Goal: Contribute content: Contribute content

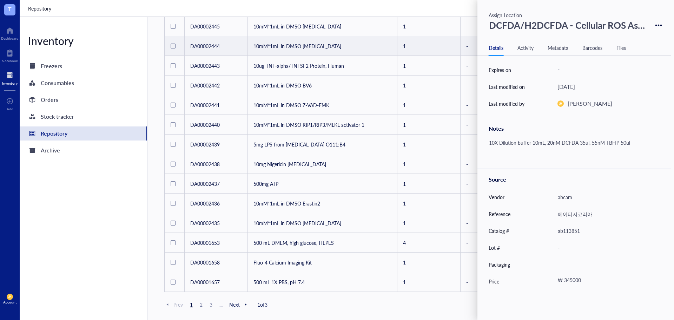
scroll to position [312, 0]
click at [202, 305] on span "2" at bounding box center [201, 304] width 8 height 6
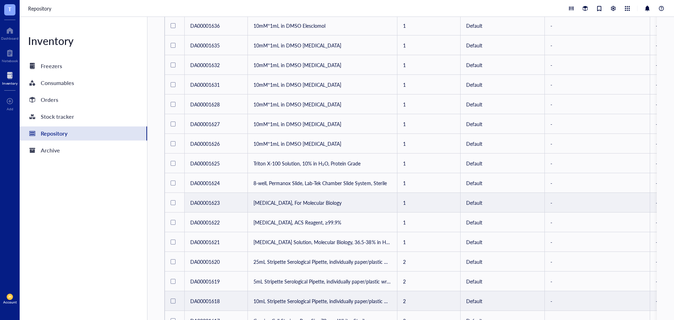
scroll to position [312, 0]
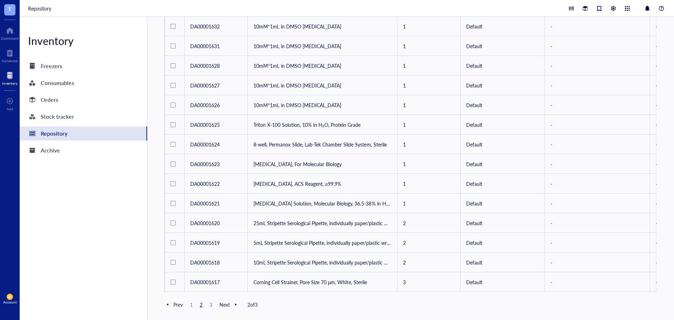
click at [193, 303] on span "1" at bounding box center [191, 304] width 8 height 6
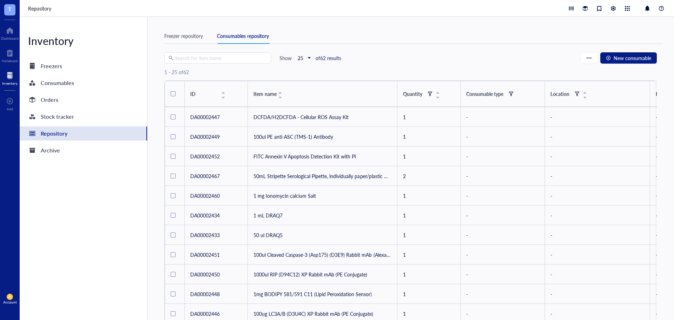
click at [223, 59] on input "search" at bounding box center [221, 58] width 92 height 11
type input "ㄷ"
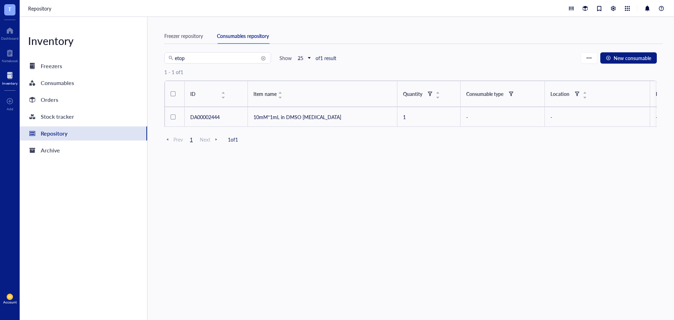
click at [204, 58] on input "etop" at bounding box center [221, 58] width 92 height 11
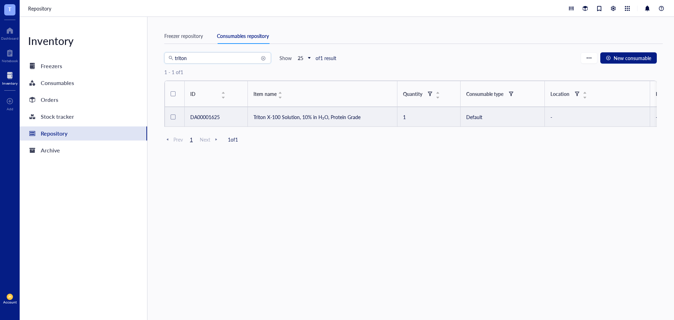
click at [290, 117] on td "Triton X-100 Solution, 10% in H₂O, Protein Grade" at bounding box center [323, 117] width 150 height 20
click at [311, 117] on td "Triton X-100 Solution, 10% in H₂O, Protein Grade" at bounding box center [323, 117] width 150 height 20
click at [288, 114] on td "Triton X-100 Solution, 10% in H₂O, Protein Grade" at bounding box center [323, 117] width 150 height 20
click at [216, 60] on input "triton" at bounding box center [221, 58] width 92 height 11
type input "t"
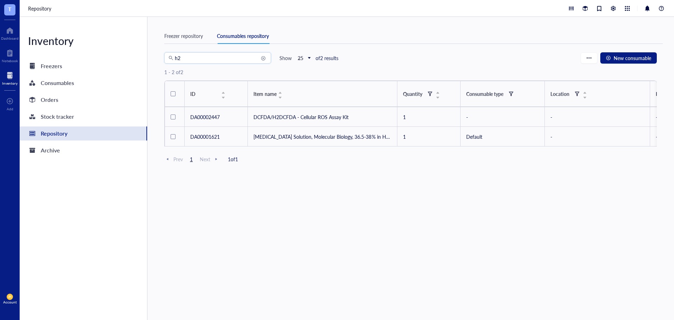
type input "h"
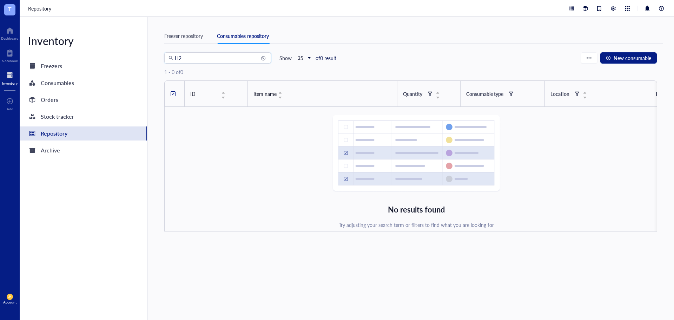
type input "H"
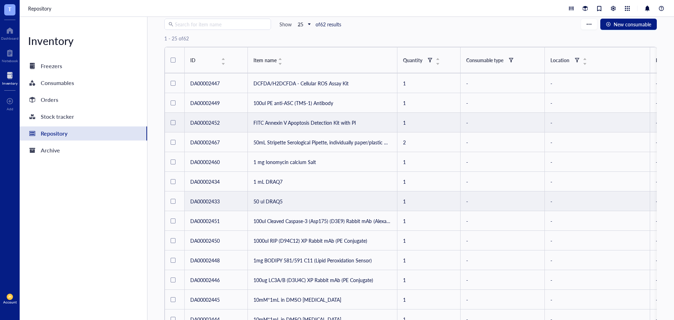
scroll to position [31, 0]
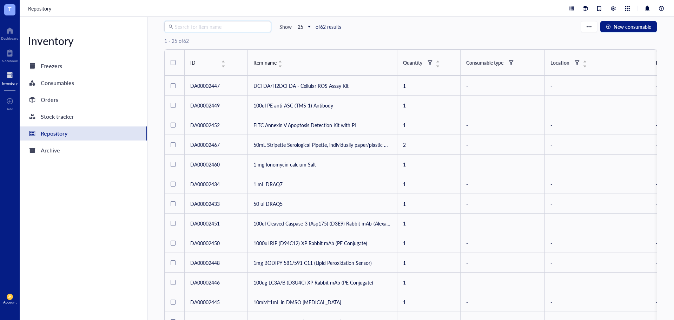
click at [220, 25] on input "search" at bounding box center [221, 26] width 92 height 11
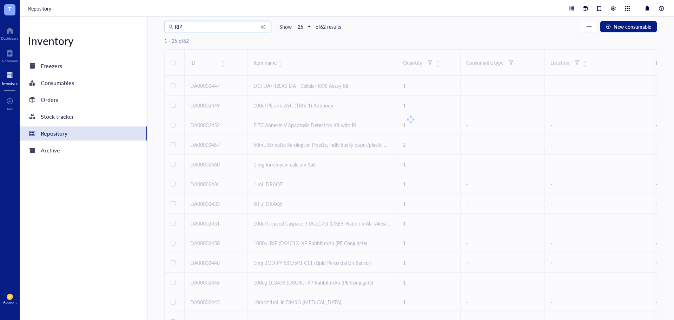
scroll to position [24, 0]
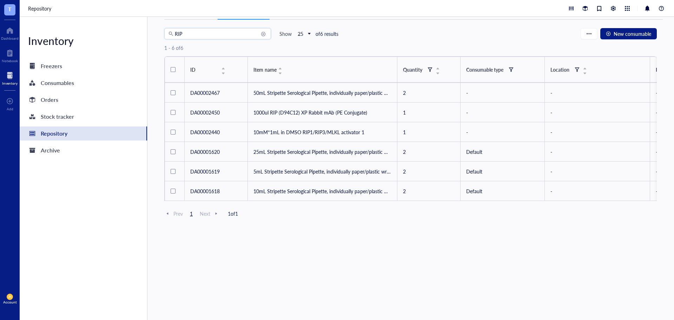
type input "RIP"
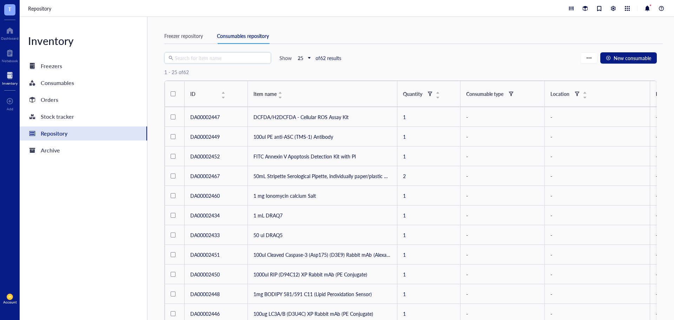
click at [232, 61] on input "search" at bounding box center [221, 58] width 92 height 11
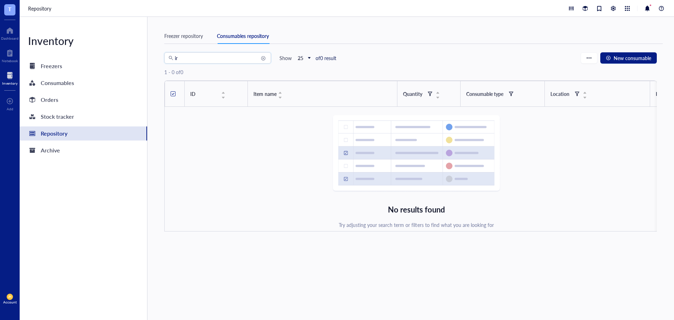
type input "i"
type input "R"
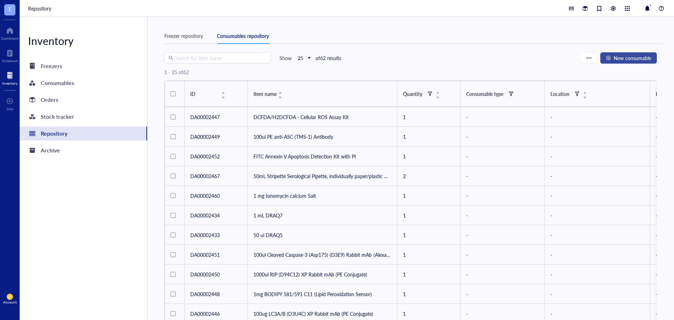
click at [643, 59] on span "New consumable" at bounding box center [633, 58] width 38 height 6
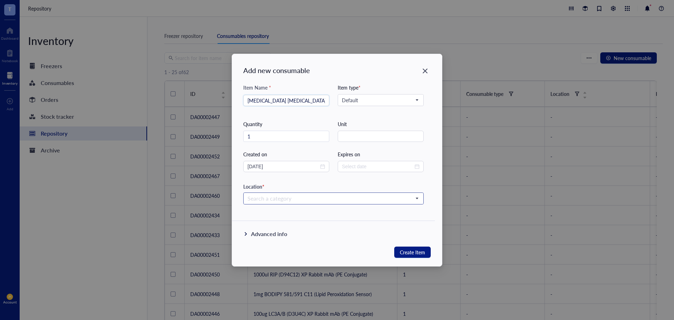
type input "[MEDICAL_DATA] [MEDICAL_DATA]"
click at [302, 201] on input "search" at bounding box center [331, 198] width 166 height 11
click at [290, 241] on div "Advanced info" at bounding box center [333, 239] width 203 height 37
click at [274, 232] on div "Advanced info" at bounding box center [269, 234] width 36 height 8
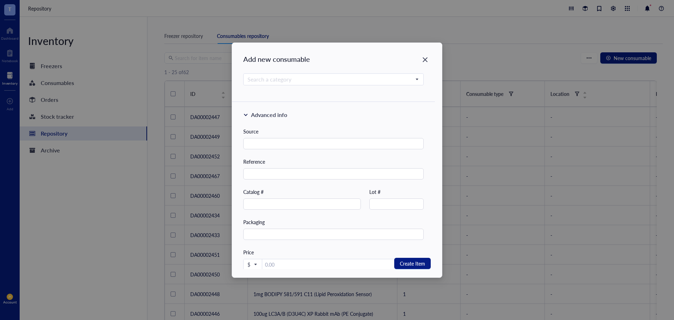
scroll to position [105, 0]
click at [313, 150] on input "text" at bounding box center [333, 146] width 181 height 11
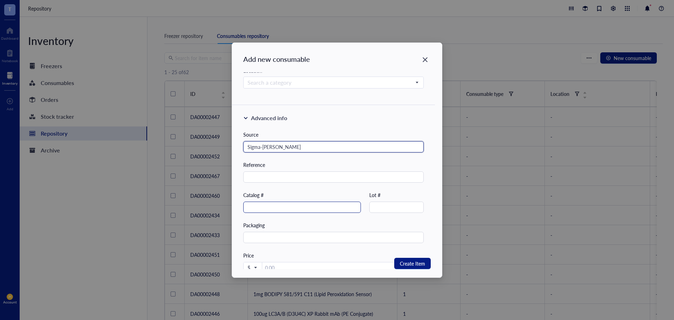
type input "Sigma-[PERSON_NAME]"
click at [292, 207] on input "text" at bounding box center [302, 207] width 118 height 11
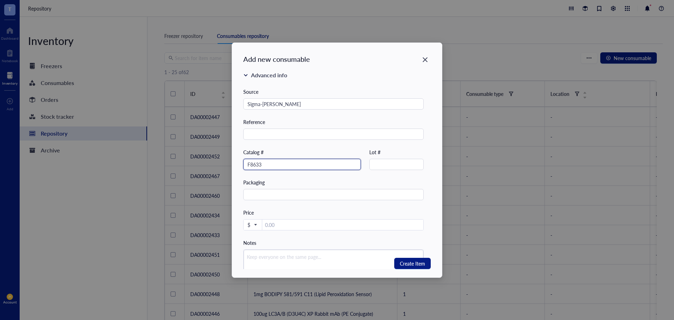
scroll to position [175, 0]
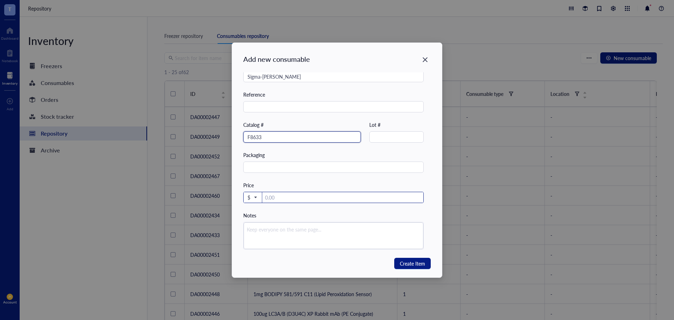
click at [255, 197] on span "$" at bounding box center [252, 197] width 9 height 6
type input "F8633"
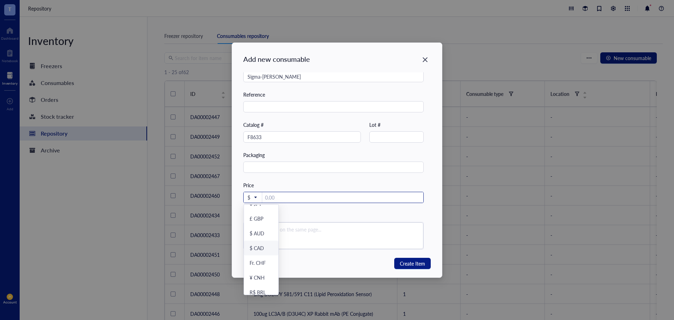
scroll to position [72, 0]
click at [264, 285] on div "₩ KRW" at bounding box center [259, 287] width 18 height 6
click at [308, 196] on input "number" at bounding box center [344, 197] width 159 height 11
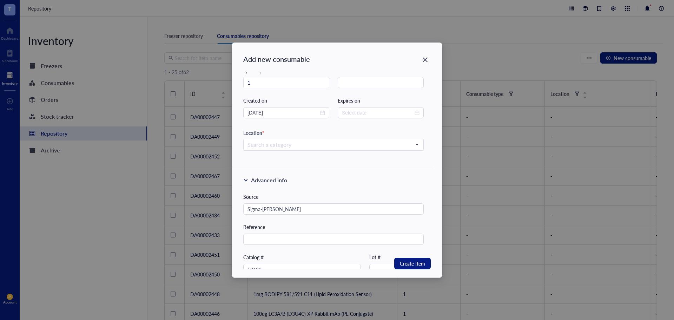
scroll to position [0, 0]
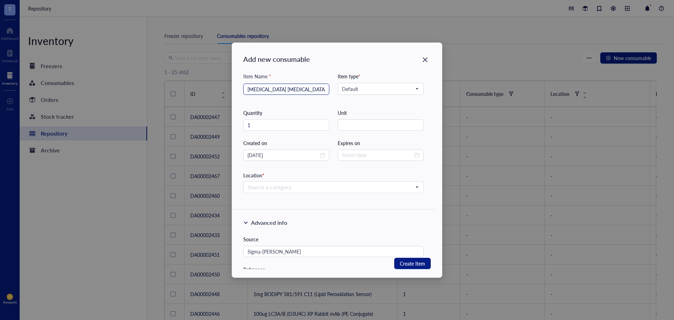
click at [247, 91] on div "[MEDICAL_DATA] [MEDICAL_DATA]" at bounding box center [286, 89] width 86 height 11
type input "84966"
type input "250g [MEDICAL_DATA] [MEDICAL_DATA]"
click at [416, 264] on span "Create Item" at bounding box center [412, 263] width 25 height 9
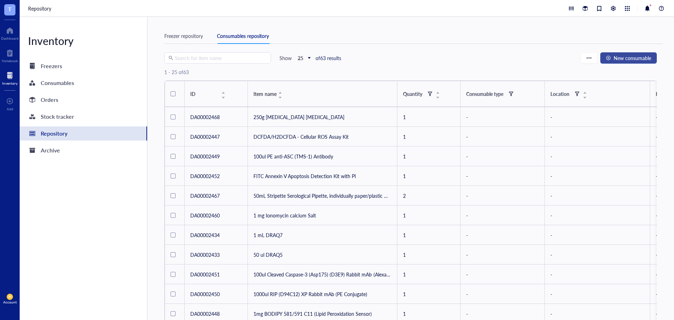
click at [628, 55] on span "New consumable" at bounding box center [633, 58] width 38 height 6
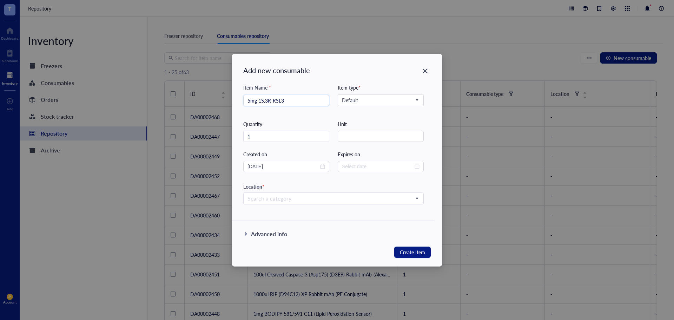
type input "5mg 1S,3R-RSL3"
click at [281, 237] on div "Advanced info" at bounding box center [269, 234] width 36 height 8
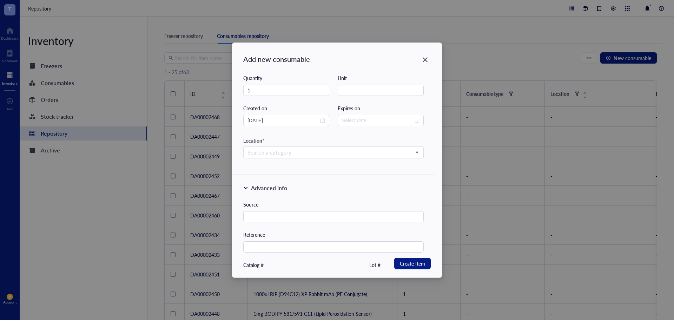
scroll to position [141, 0]
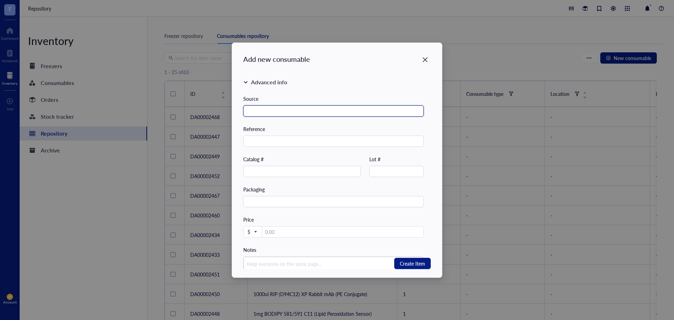
click at [325, 111] on input "text" at bounding box center [333, 110] width 181 height 11
type input "Sigma-[PERSON_NAME]"
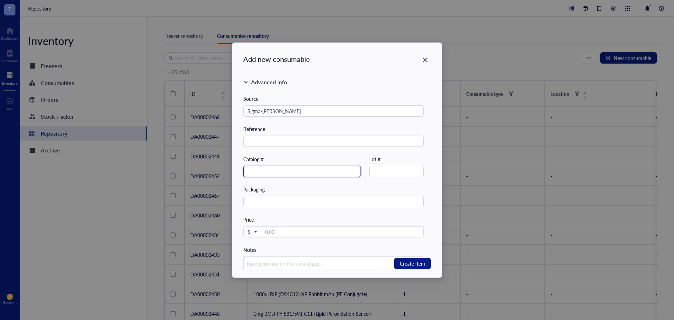
click at [254, 173] on input "text" at bounding box center [302, 171] width 118 height 11
type input "'"
click at [255, 234] on span "$" at bounding box center [252, 232] width 9 height 6
type input "SML2234"
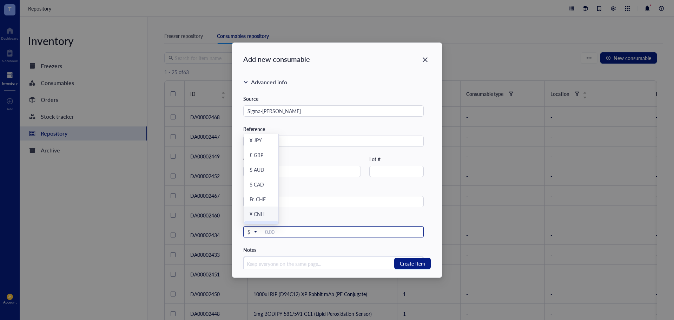
scroll to position [72, 0]
click at [260, 215] on div "₩ KRW" at bounding box center [259, 217] width 18 height 6
click at [281, 236] on input "number" at bounding box center [344, 232] width 159 height 11
type input "130225"
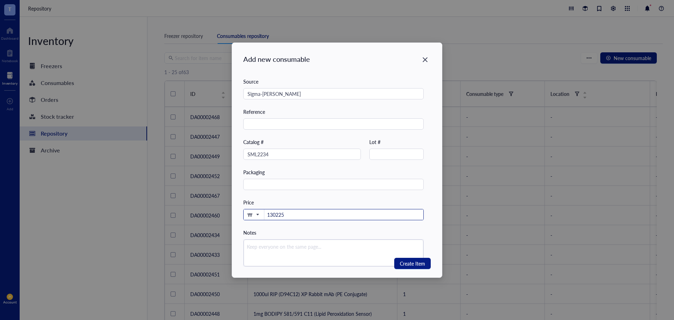
scroll to position [175, 0]
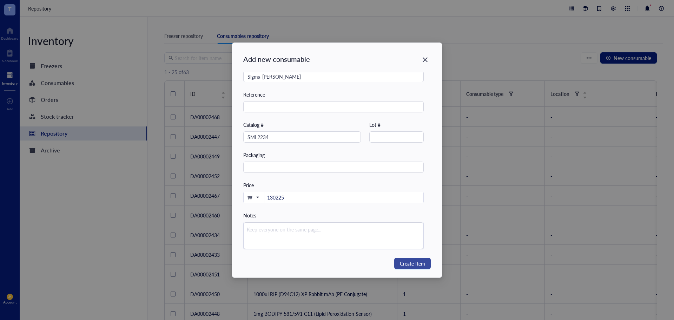
click at [422, 266] on span "Create Item" at bounding box center [412, 263] width 25 height 9
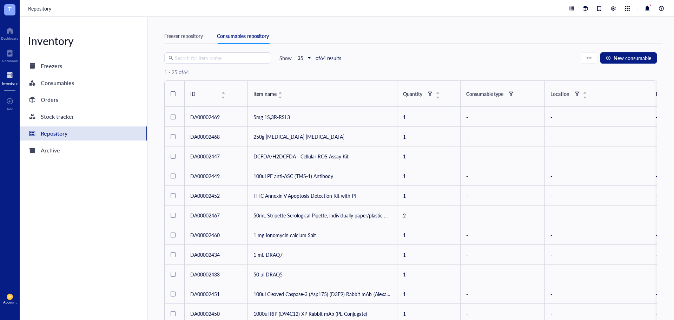
click at [196, 58] on input "search" at bounding box center [221, 58] width 92 height 11
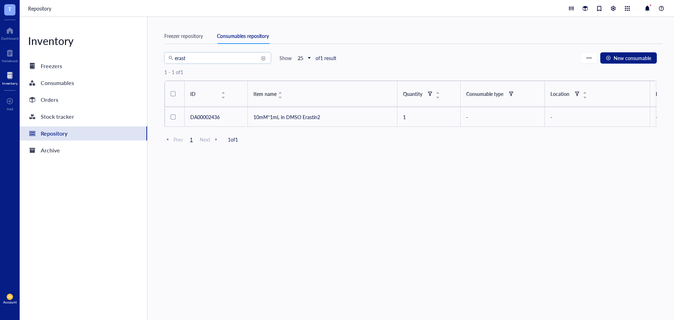
type input "erast"
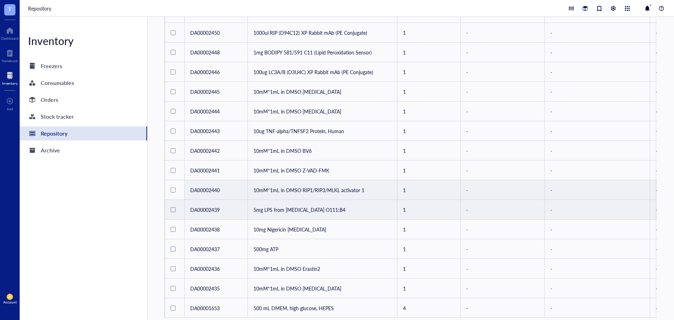
scroll to position [312, 0]
